Goal: Task Accomplishment & Management: Manage account settings

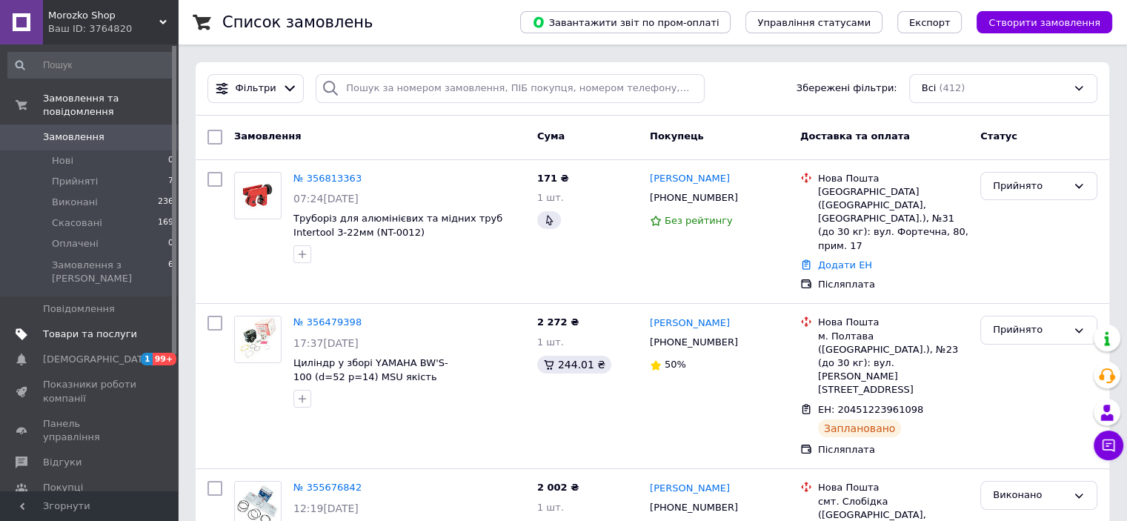
click at [67, 327] on span "Товари та послуги" at bounding box center [90, 333] width 94 height 13
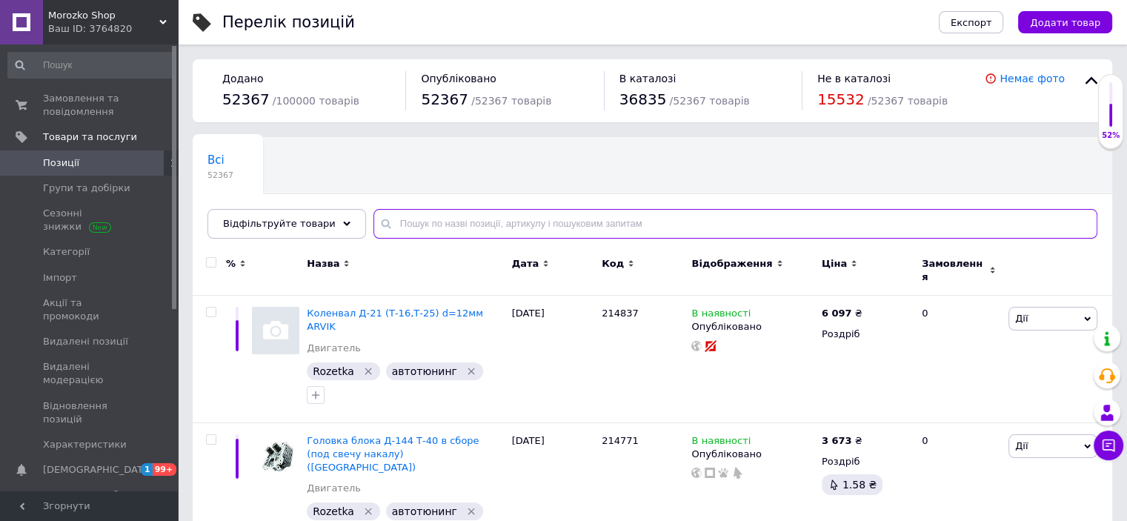
click at [436, 220] on input "text" at bounding box center [735, 224] width 724 height 30
paste input "1990"
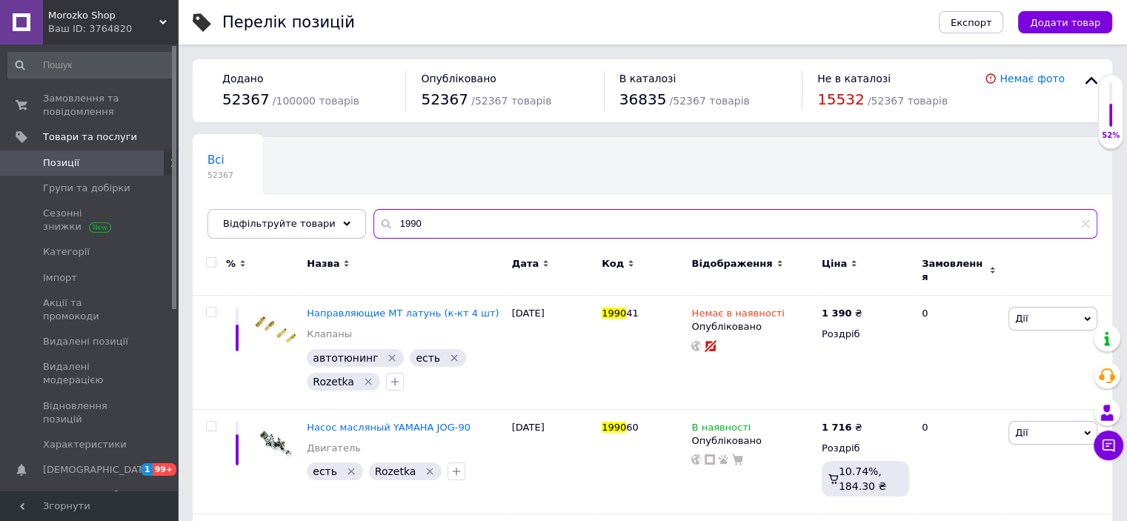
type input "1990"
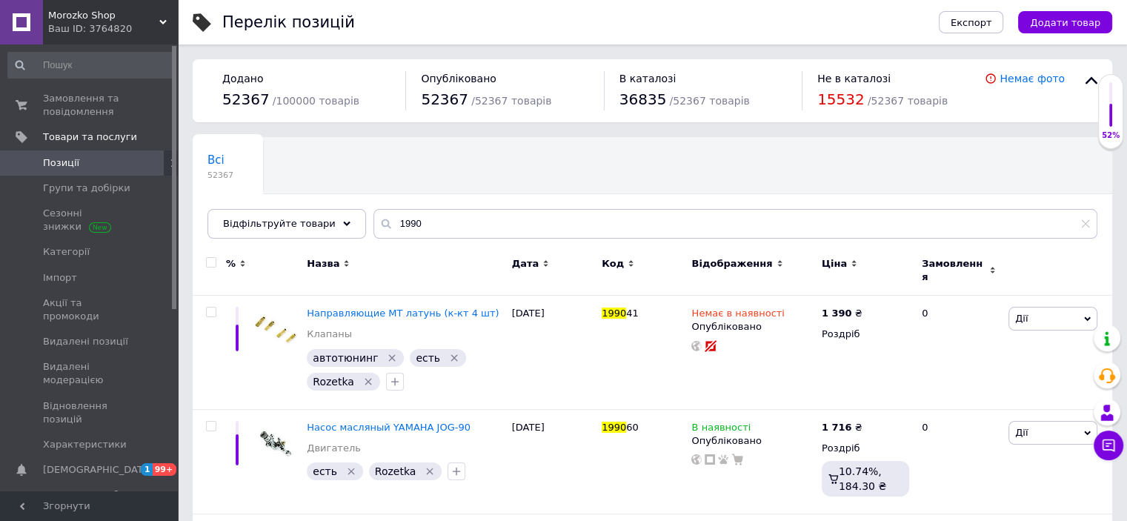
drag, startPoint x: 1087, startPoint y: 221, endPoint x: 984, endPoint y: 221, distance: 103.0
click at [1081, 221] on icon at bounding box center [1085, 223] width 9 height 9
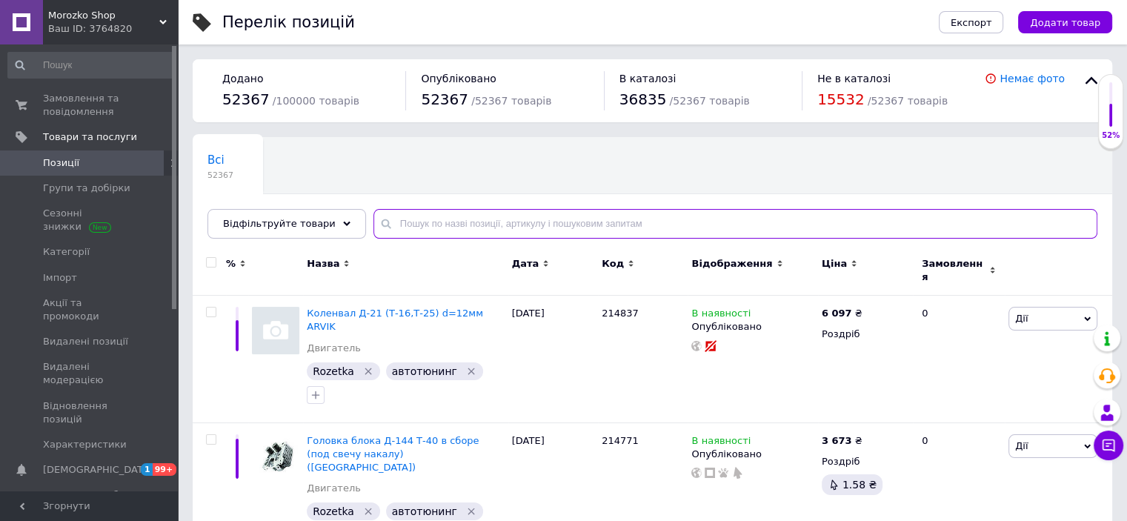
click at [510, 222] on input "text" at bounding box center [735, 224] width 724 height 30
paste input "Підсумок під турнікет відкритого типу з кріпленнями для тактичних ножиць та мар…"
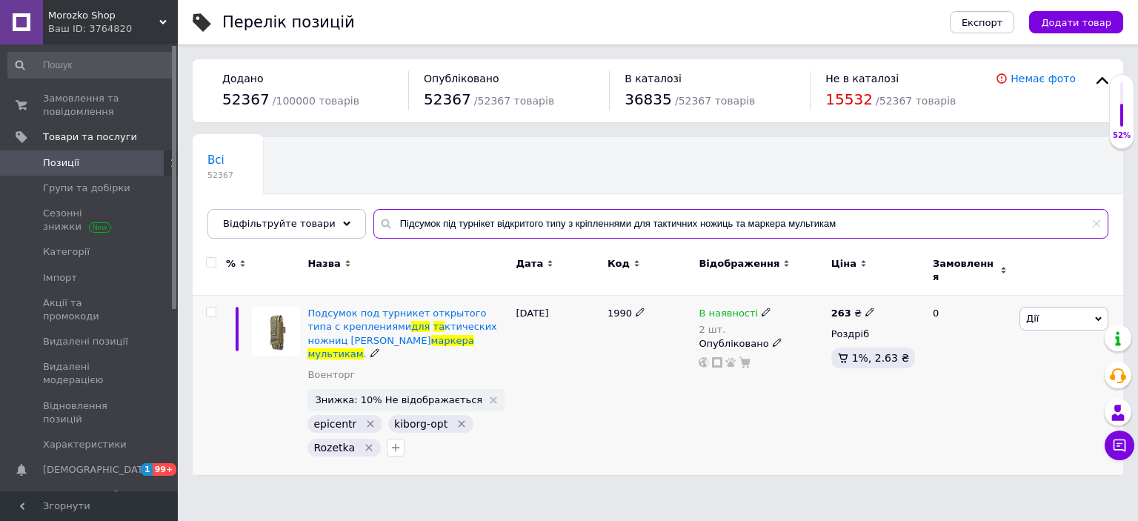
type input "Підсумок під турнікет відкритого типу з кріпленнями для тактичних ножиць та мар…"
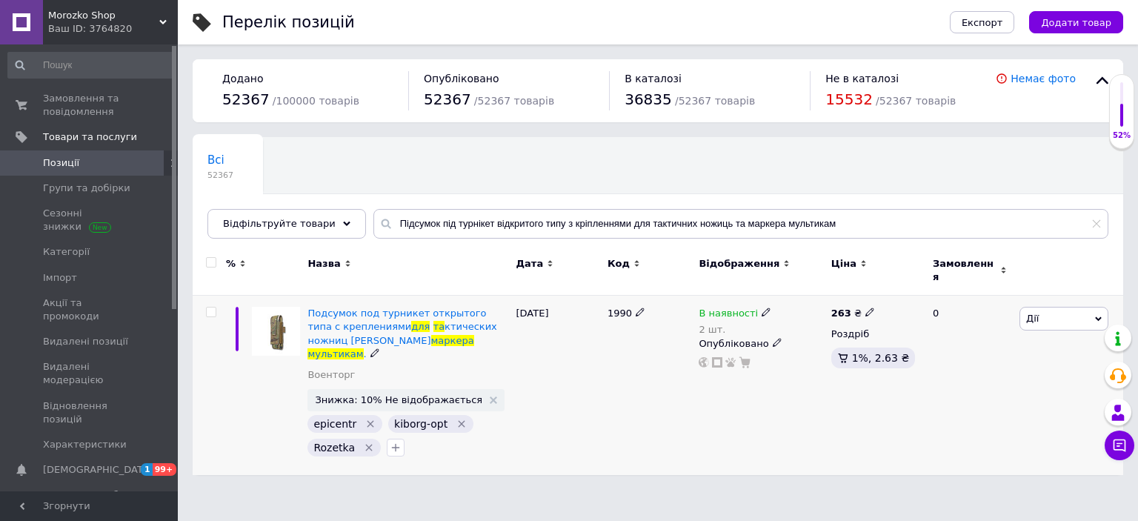
click at [865, 307] on icon at bounding box center [869, 311] width 9 height 9
click at [895, 286] on input "263" at bounding box center [938, 296] width 113 height 30
type input "393"
click at [761, 308] on use at bounding box center [765, 312] width 8 height 8
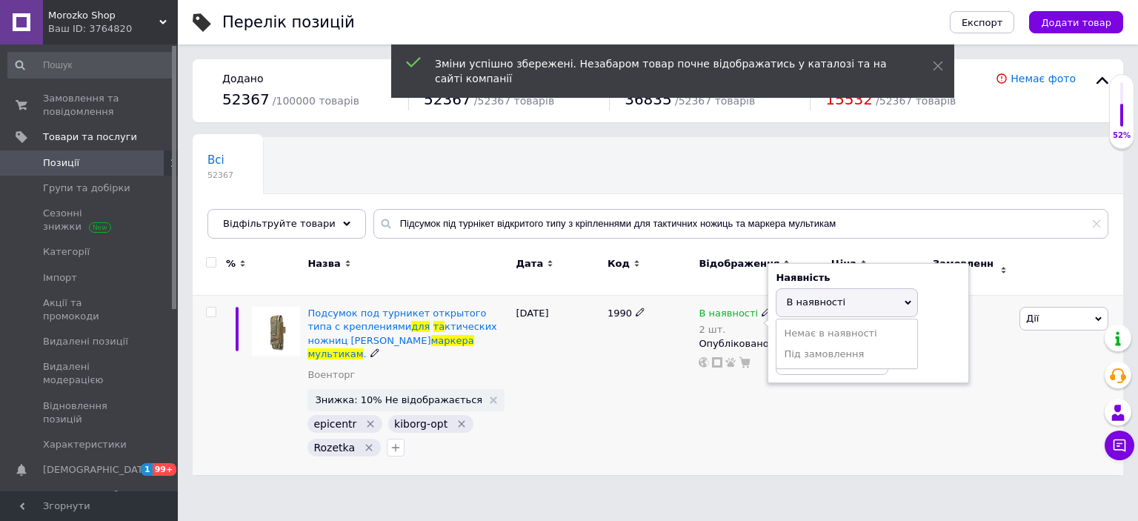
click at [818, 296] on span "В наявності" at bounding box center [815, 301] width 59 height 11
click at [807, 352] on input "2" at bounding box center [831, 360] width 113 height 30
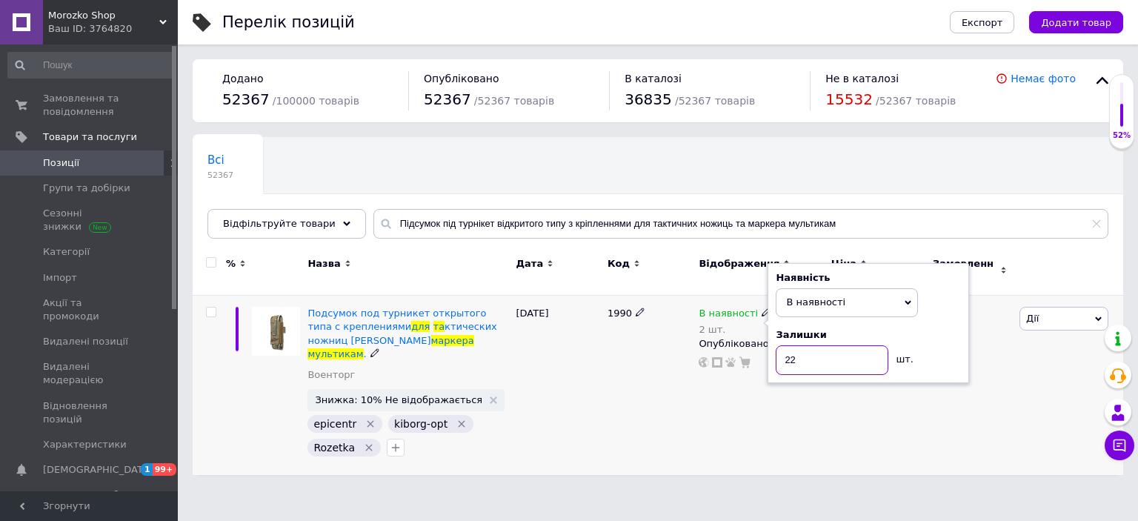
type input "22"
click at [631, 408] on div "1990" at bounding box center [649, 386] width 91 height 180
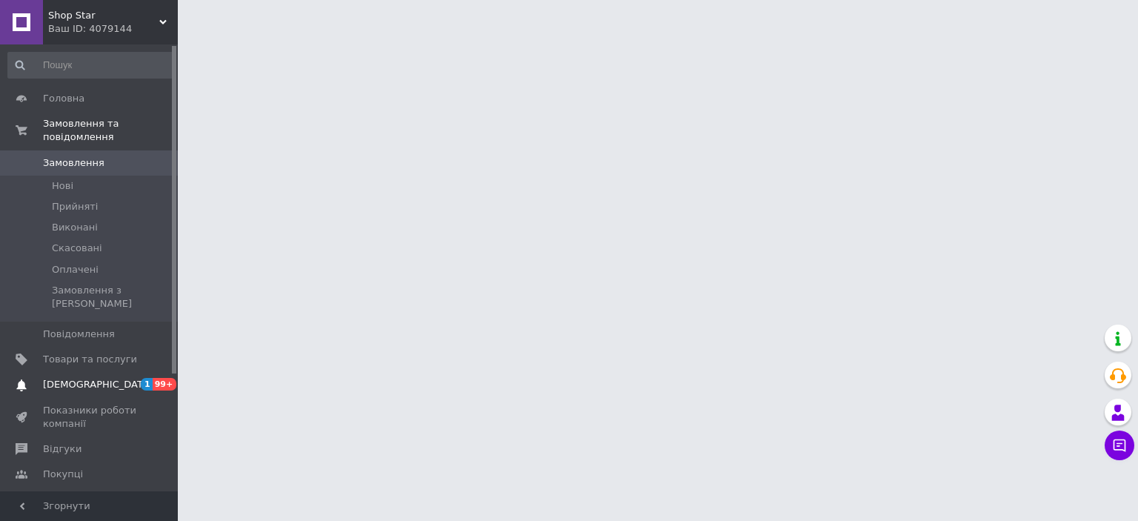
click at [82, 378] on span "[DEMOGRAPHIC_DATA]" at bounding box center [98, 384] width 110 height 13
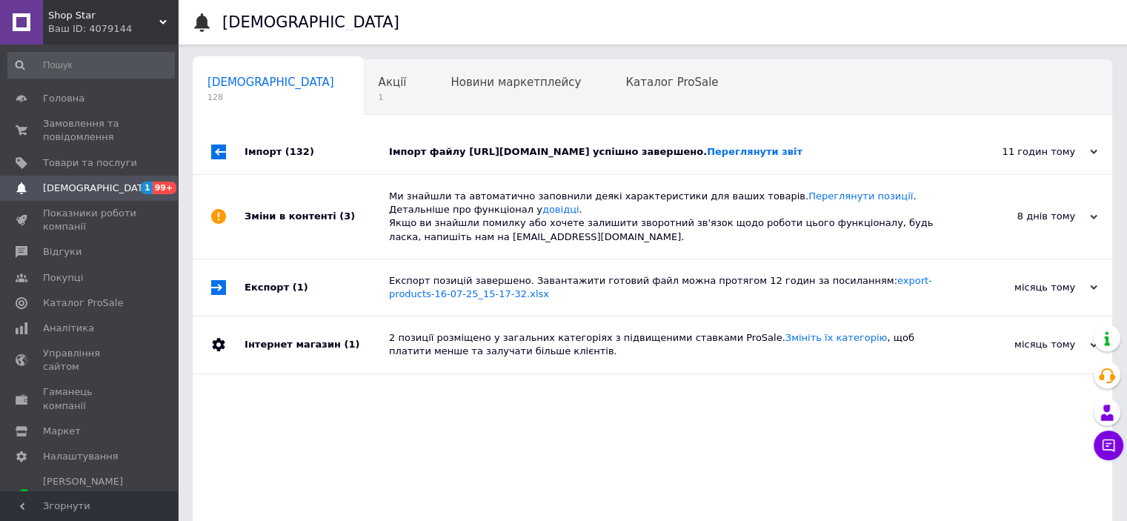
click at [549, 159] on div "Імпорт файлу [URL][DOMAIN_NAME] успішно завершено. Переглянути звіт" at bounding box center [669, 151] width 560 height 13
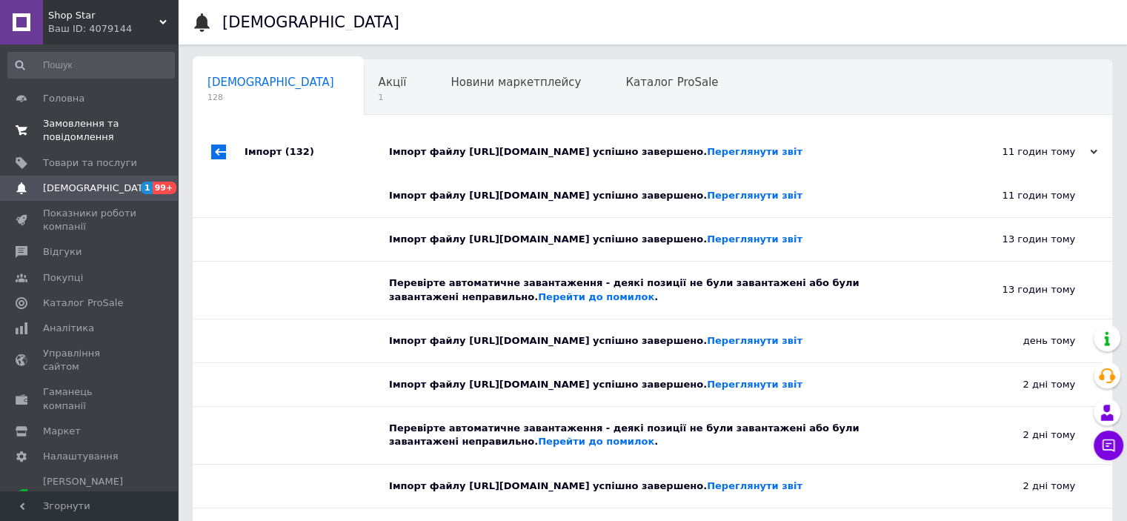
click at [56, 123] on span "Замовлення та повідомлення" at bounding box center [90, 130] width 94 height 27
